Goal: Book appointment/travel/reservation

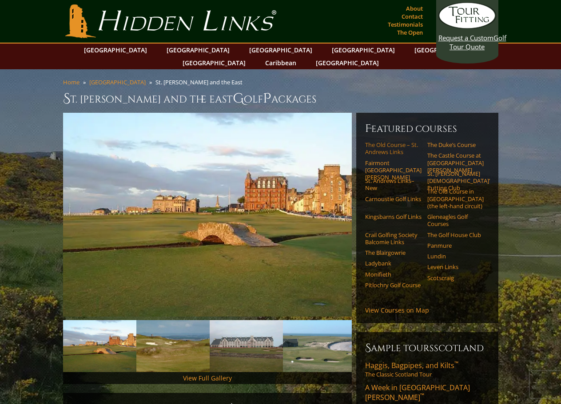
click at [398, 141] on link "The Old Course – St. Andrews Links" at bounding box center [393, 148] width 56 height 15
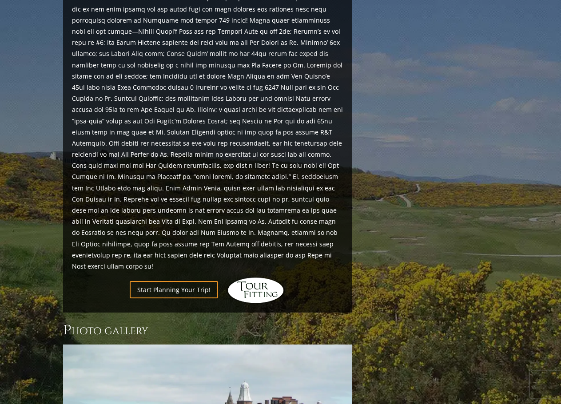
scroll to position [932, 0]
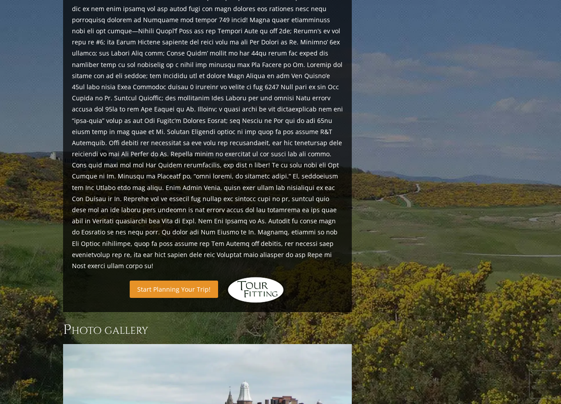
click at [194, 281] on link "Start Planning Your Trip!" at bounding box center [174, 289] width 88 height 17
